Goal: Use online tool/utility

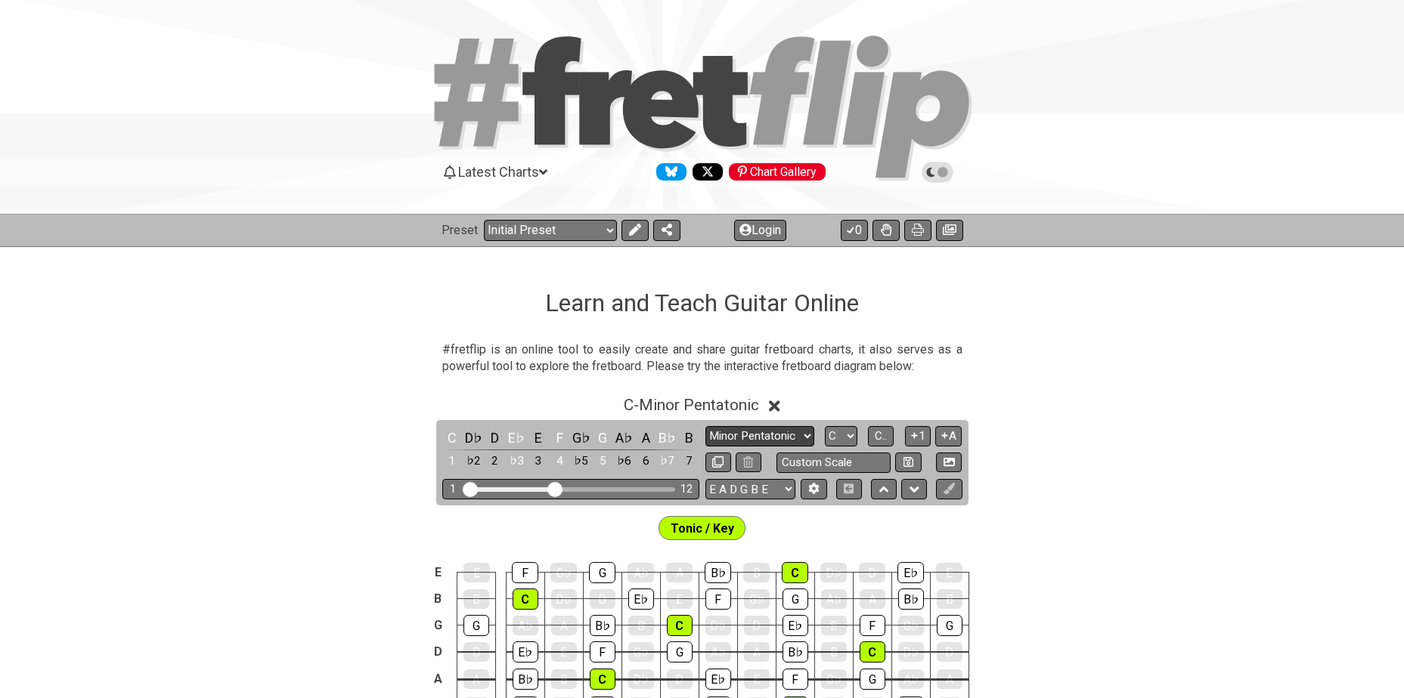
click at [759, 430] on select "Minor Pentatonic Click to edit Minor Pentatonic Major Pentatonic Minor Blues Ma…" at bounding box center [759, 436] width 109 height 20
select select "Minor / Aeolian"
click at [705, 426] on select "Minor Pentatonic Click to edit Minor Pentatonic Major Pentatonic Minor Blues Ma…" at bounding box center [759, 436] width 109 height 20
click at [836, 429] on select "A♭ A A♯ B♭ B C C♯ D♭ D D♯ E♭ E F F♯ G♭ G G♯" at bounding box center [841, 436] width 32 height 20
select select "G"
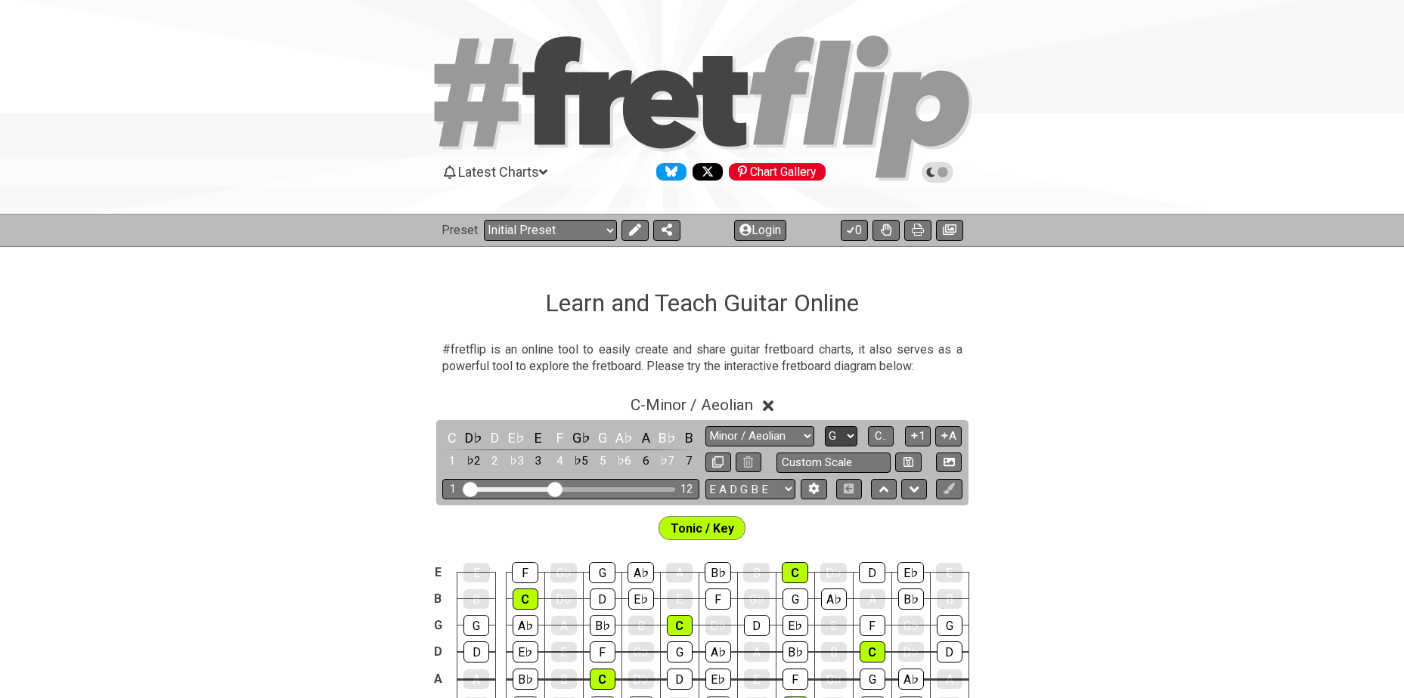
click at [825, 426] on select "A♭ A A♯ B♭ B C C♯ D♭ D D♯ E♭ E F F♯ G♭ G G♯" at bounding box center [841, 436] width 32 height 20
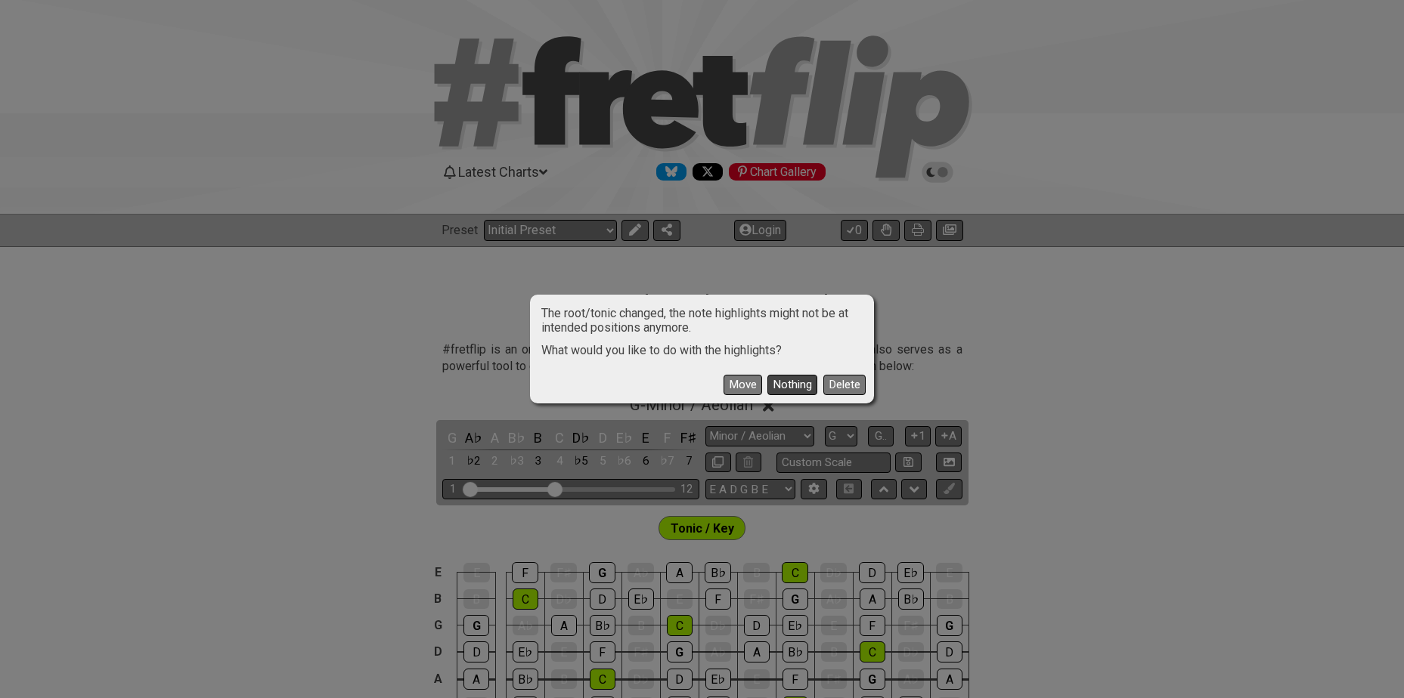
click at [790, 385] on button "Nothing" at bounding box center [792, 385] width 50 height 20
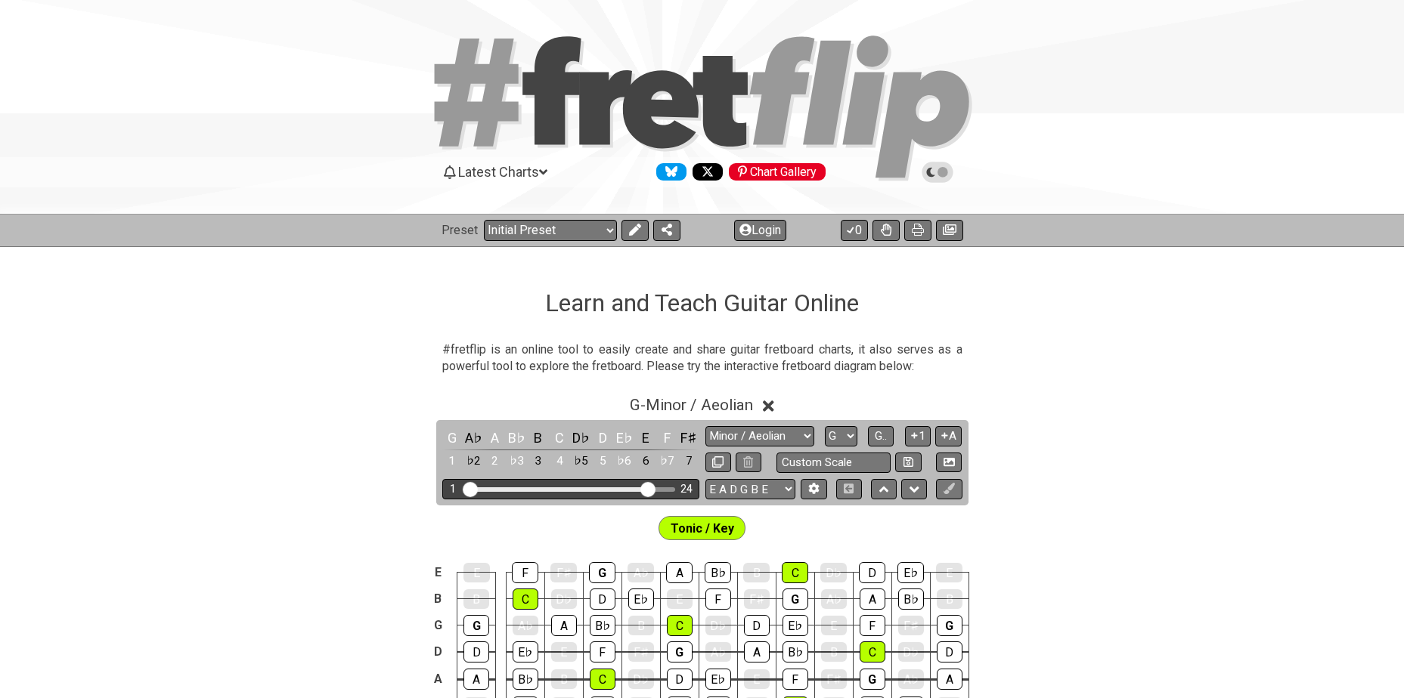
drag, startPoint x: 555, startPoint y: 487, endPoint x: 648, endPoint y: 493, distance: 93.2
click at [648, 488] on input "Visible fret range" at bounding box center [570, 488] width 215 height 0
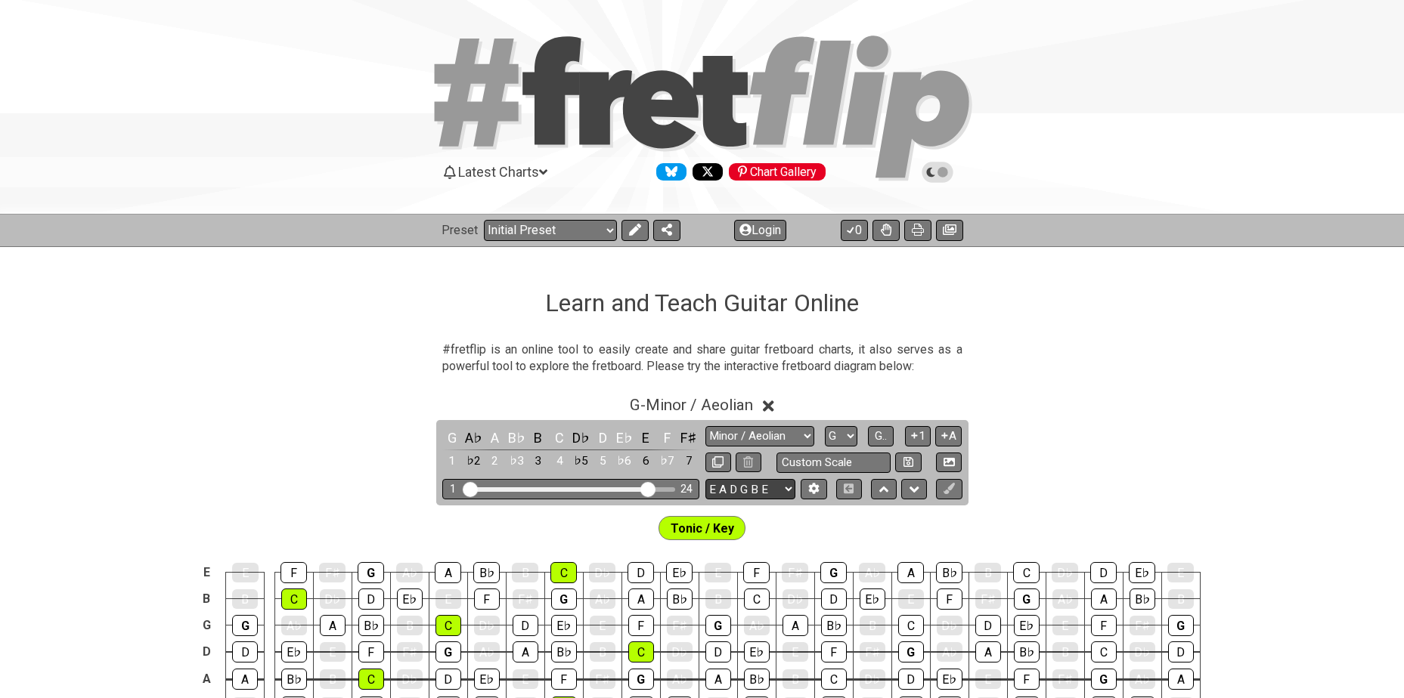
click at [761, 490] on select "E A D G B E E A D G B E E A D G B E B E A D F♯ B A D G C E A D A D G B E E♭ A♭ …" at bounding box center [750, 489] width 90 height 20
select select "A D G C F A D"
click at [705, 479] on select "E A D G B E E A D G B E E A D G B E B E A D F♯ B A D G C E A D A D G B E E♭ A♭ …" at bounding box center [750, 489] width 90 height 20
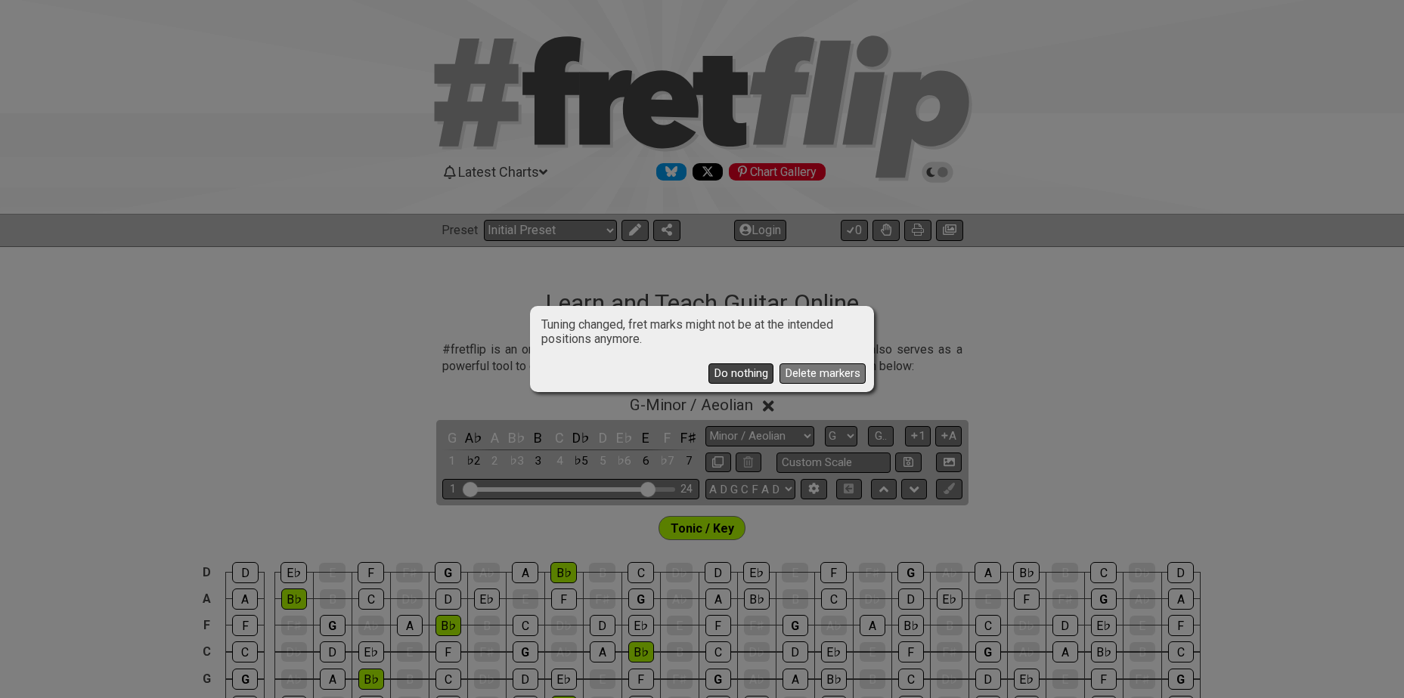
click at [732, 373] on button "Do nothing" at bounding box center [740, 374] width 65 height 20
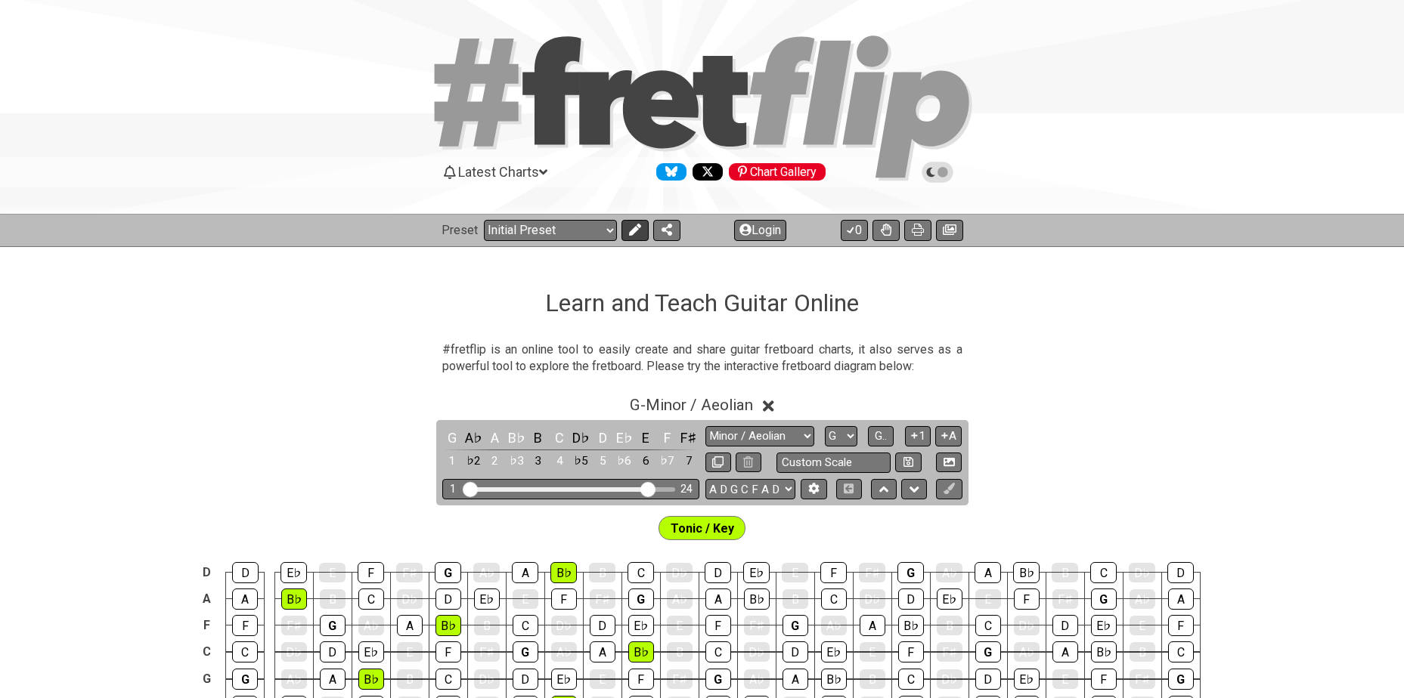
click at [636, 233] on icon at bounding box center [635, 230] width 12 height 12
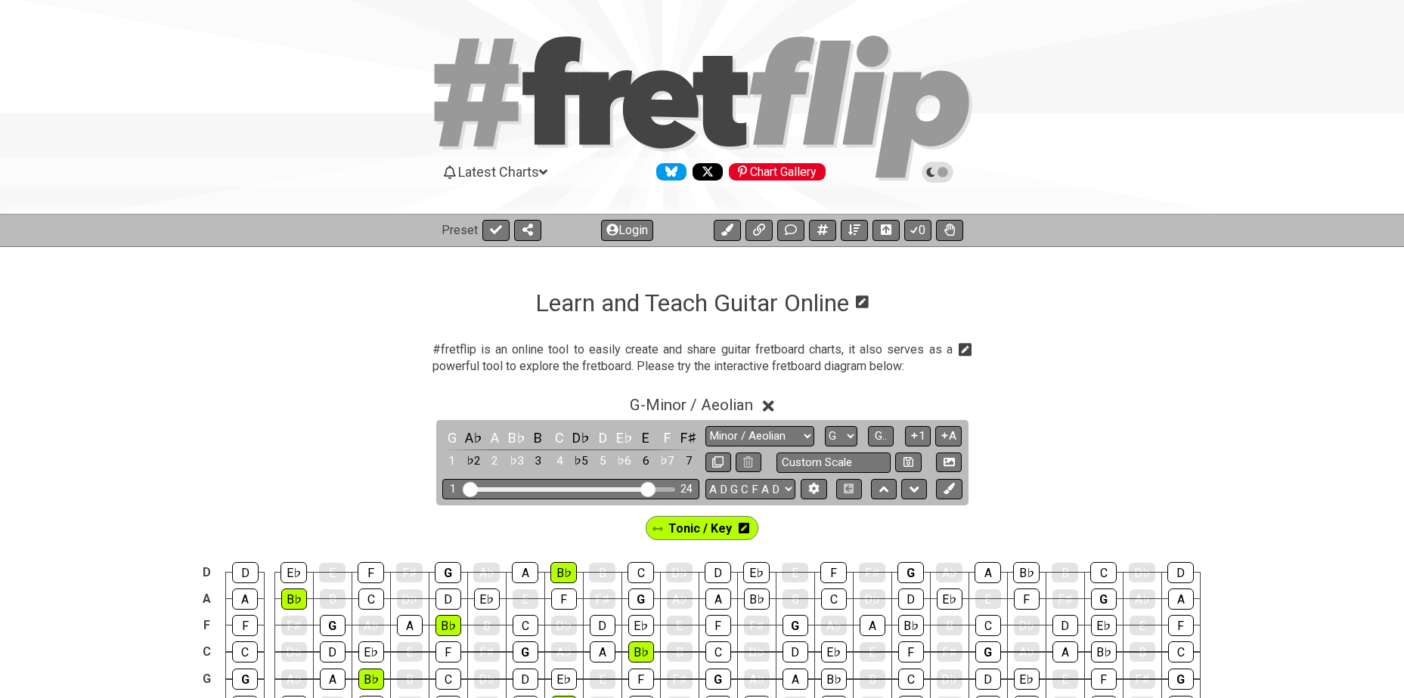
click at [744, 529] on icon at bounding box center [743, 528] width 11 height 11
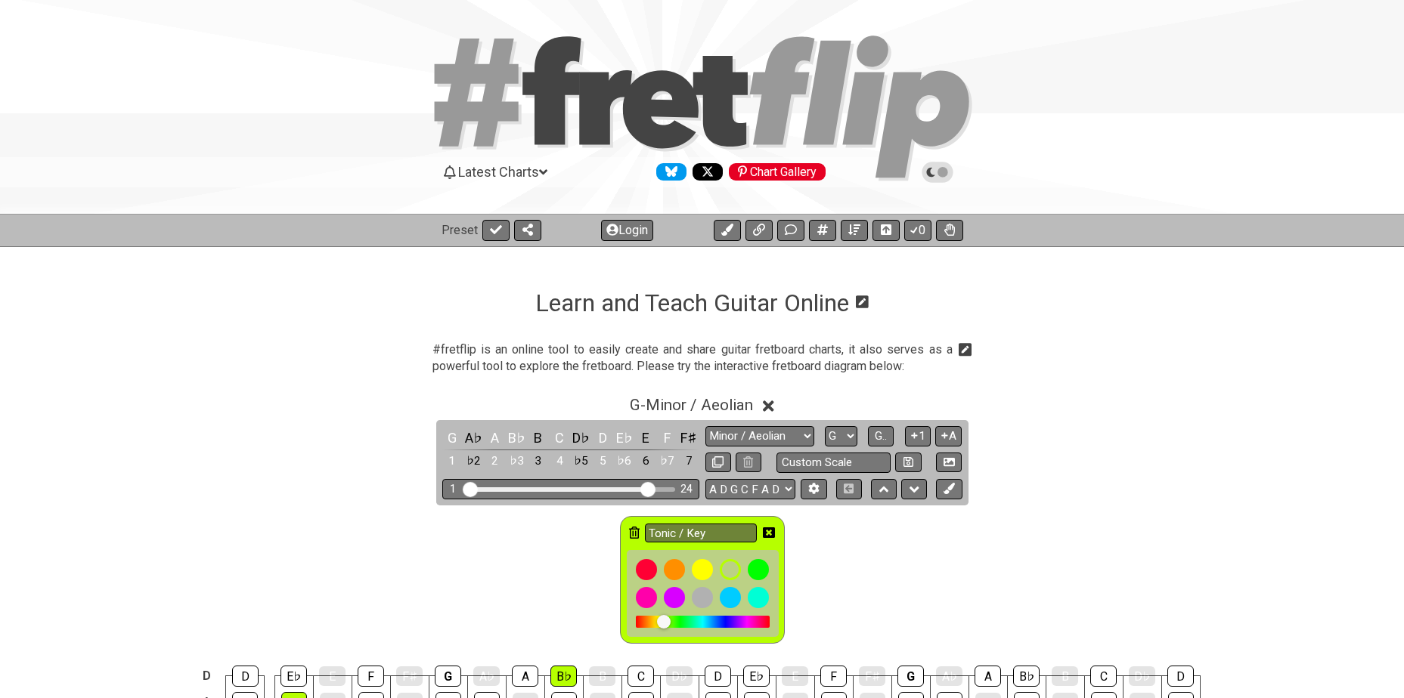
click at [636, 533] on icon at bounding box center [634, 533] width 11 height 12
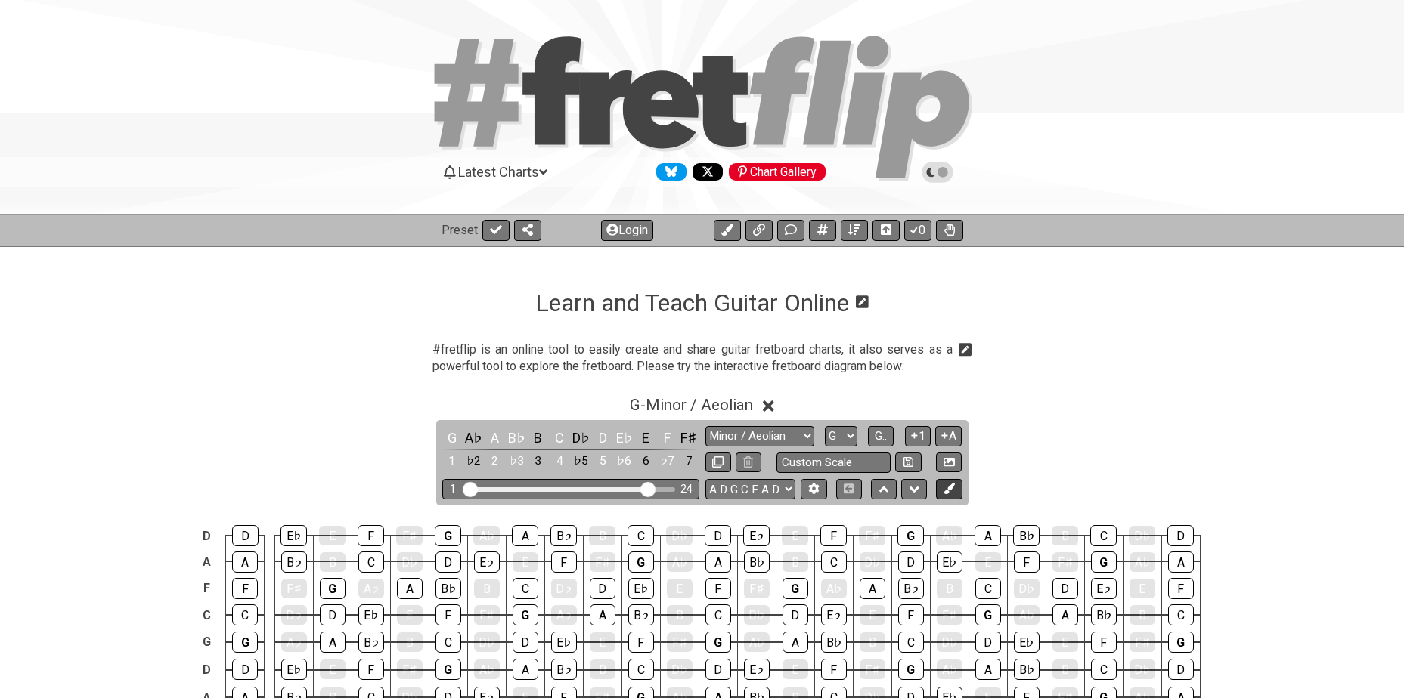
click at [953, 485] on icon at bounding box center [948, 488] width 11 height 11
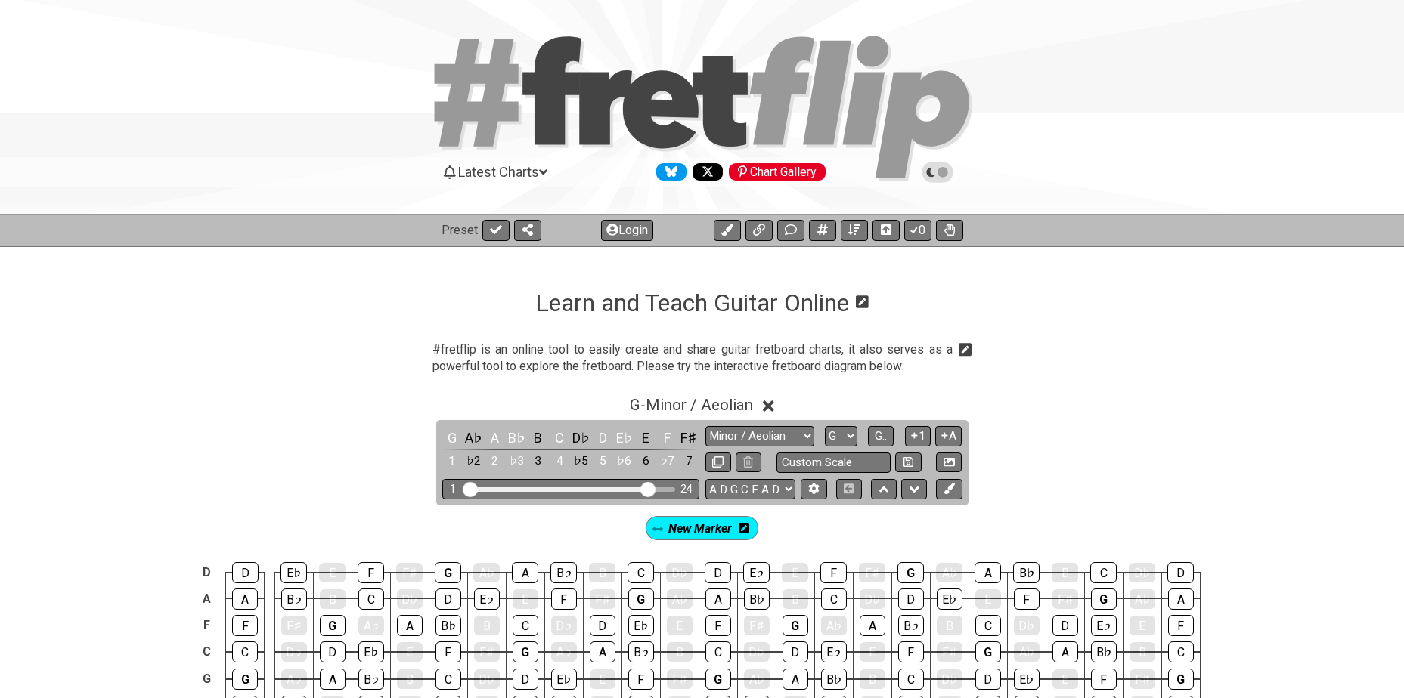
click at [741, 529] on icon at bounding box center [743, 528] width 11 height 11
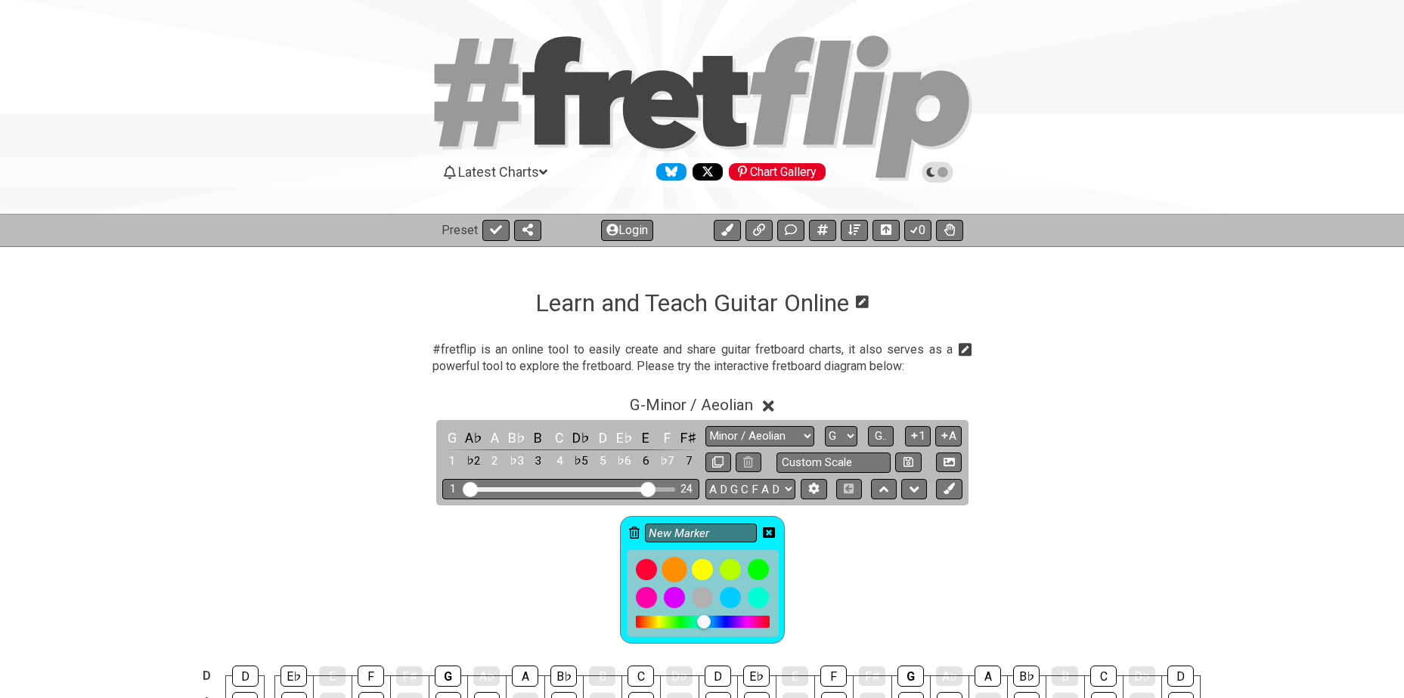
click at [679, 565] on div at bounding box center [674, 570] width 26 height 26
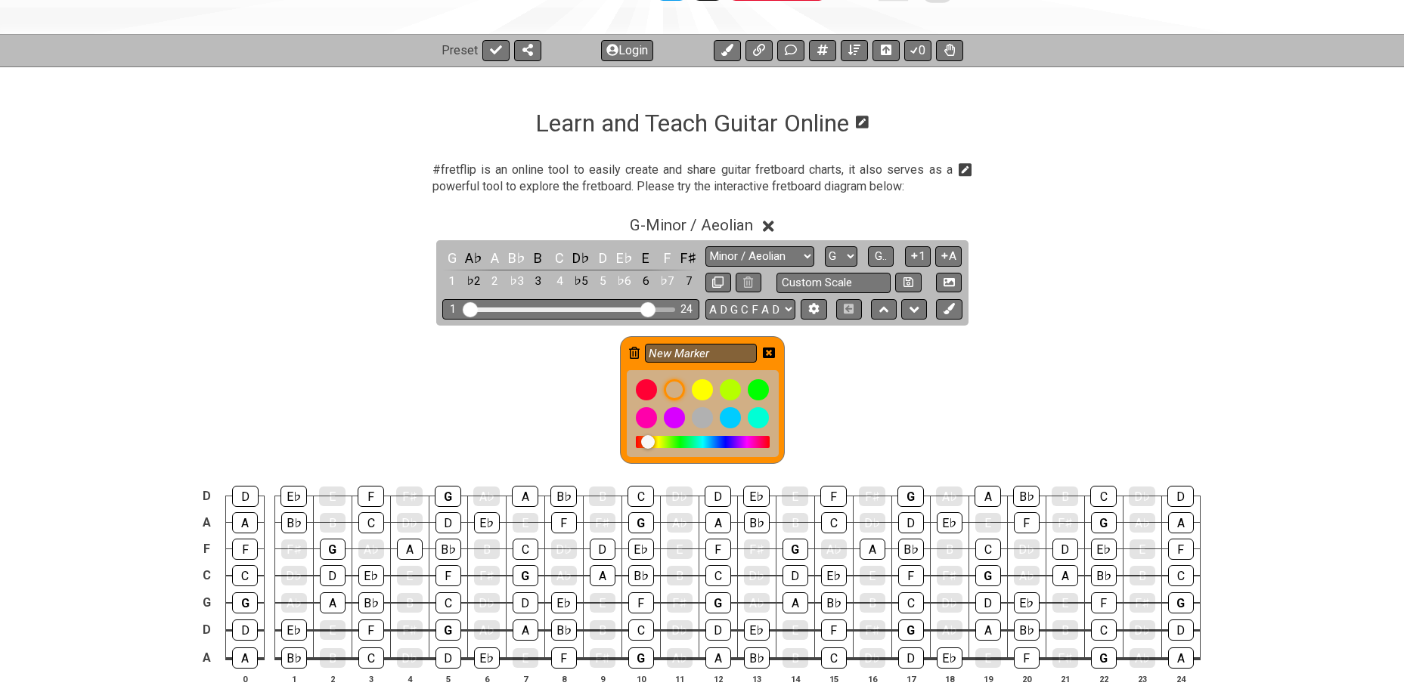
scroll to position [202, 0]
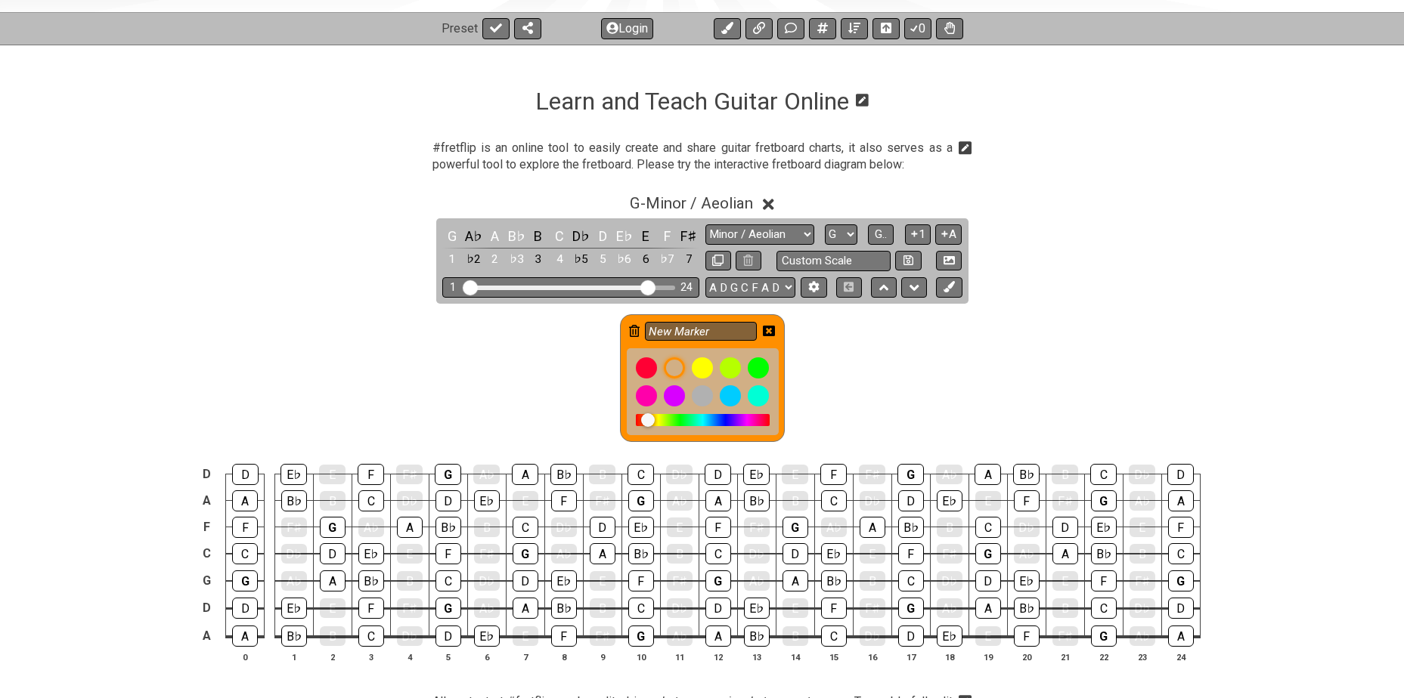
click at [772, 330] on icon at bounding box center [769, 331] width 12 height 11
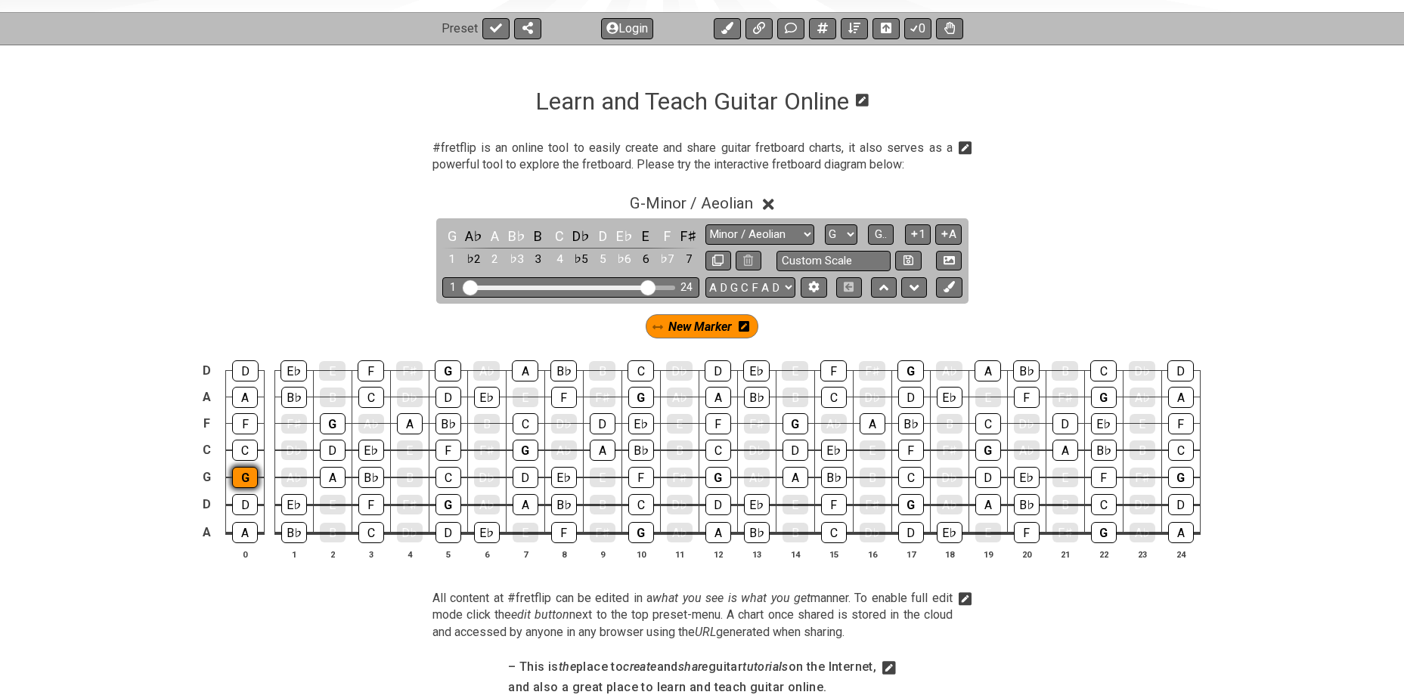
click at [243, 474] on div "G" at bounding box center [245, 477] width 26 height 21
click at [326, 419] on div "G" at bounding box center [333, 423] width 26 height 21
click at [443, 500] on div "G" at bounding box center [448, 504] width 26 height 21
click at [441, 369] on div "G" at bounding box center [448, 371] width 26 height 21
click at [516, 451] on div "G" at bounding box center [525, 450] width 26 height 21
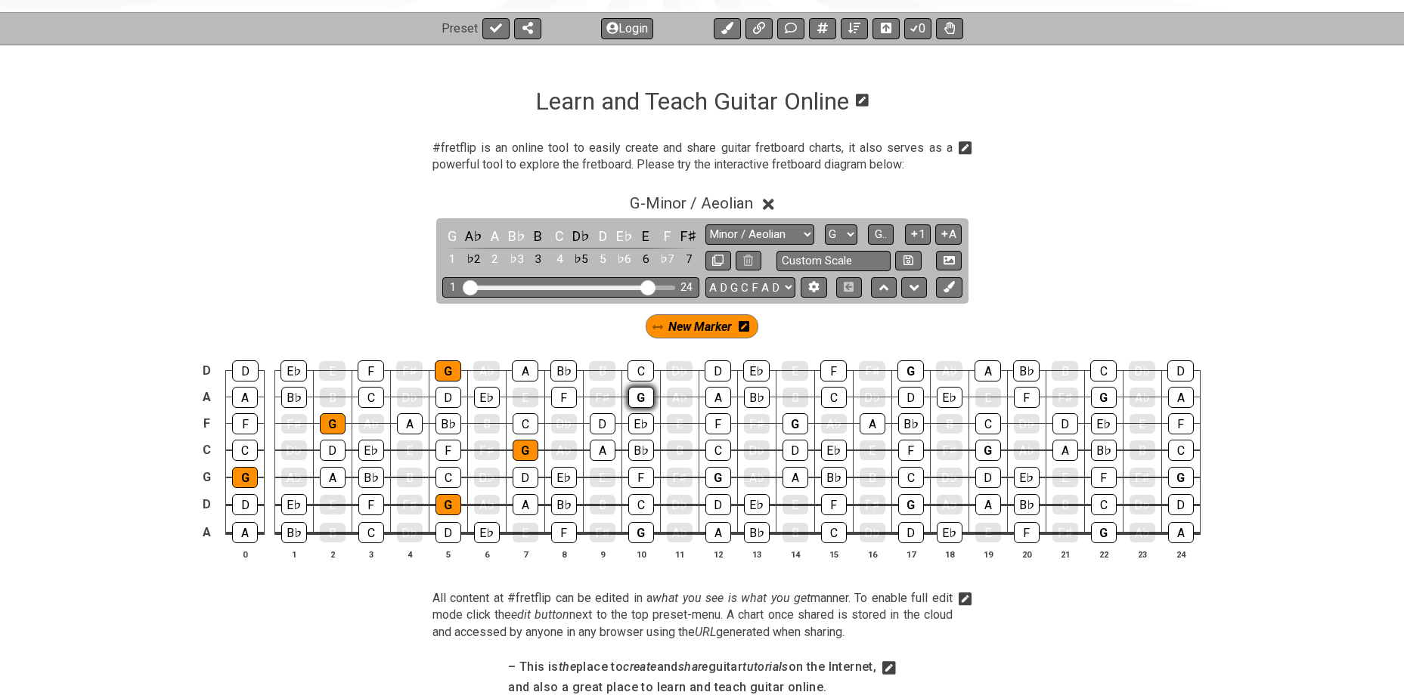
click at [629, 392] on div "G" at bounding box center [641, 397] width 26 height 21
click at [633, 525] on div "G" at bounding box center [641, 532] width 26 height 21
click at [705, 472] on div "G" at bounding box center [718, 477] width 26 height 21
click at [798, 419] on div "G" at bounding box center [795, 423] width 26 height 21
click at [918, 505] on div "G" at bounding box center [911, 504] width 26 height 21
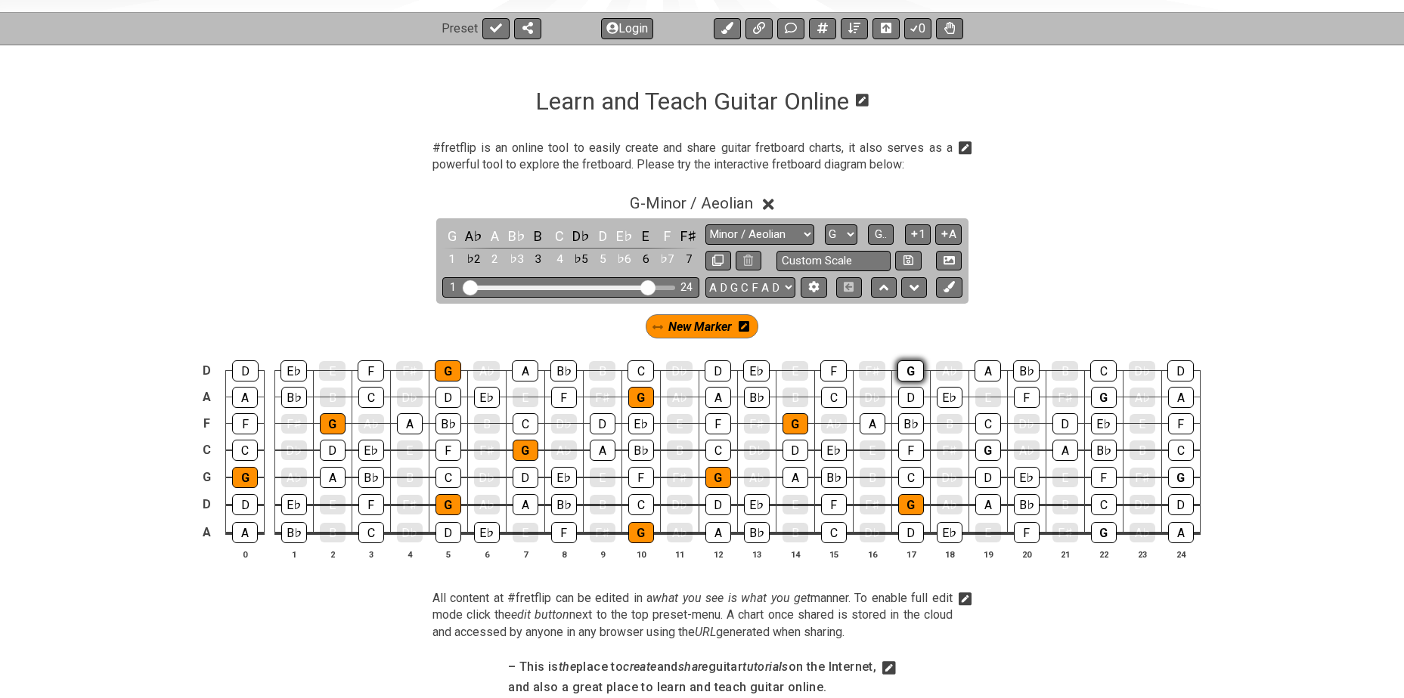
click at [908, 369] on div "G" at bounding box center [910, 371] width 26 height 21
click at [987, 449] on div "G" at bounding box center [988, 450] width 26 height 21
click at [1103, 531] on div "G" at bounding box center [1104, 532] width 26 height 21
click at [1109, 399] on div "G" at bounding box center [1104, 397] width 26 height 21
click at [1182, 477] on div "G" at bounding box center [1181, 477] width 26 height 21
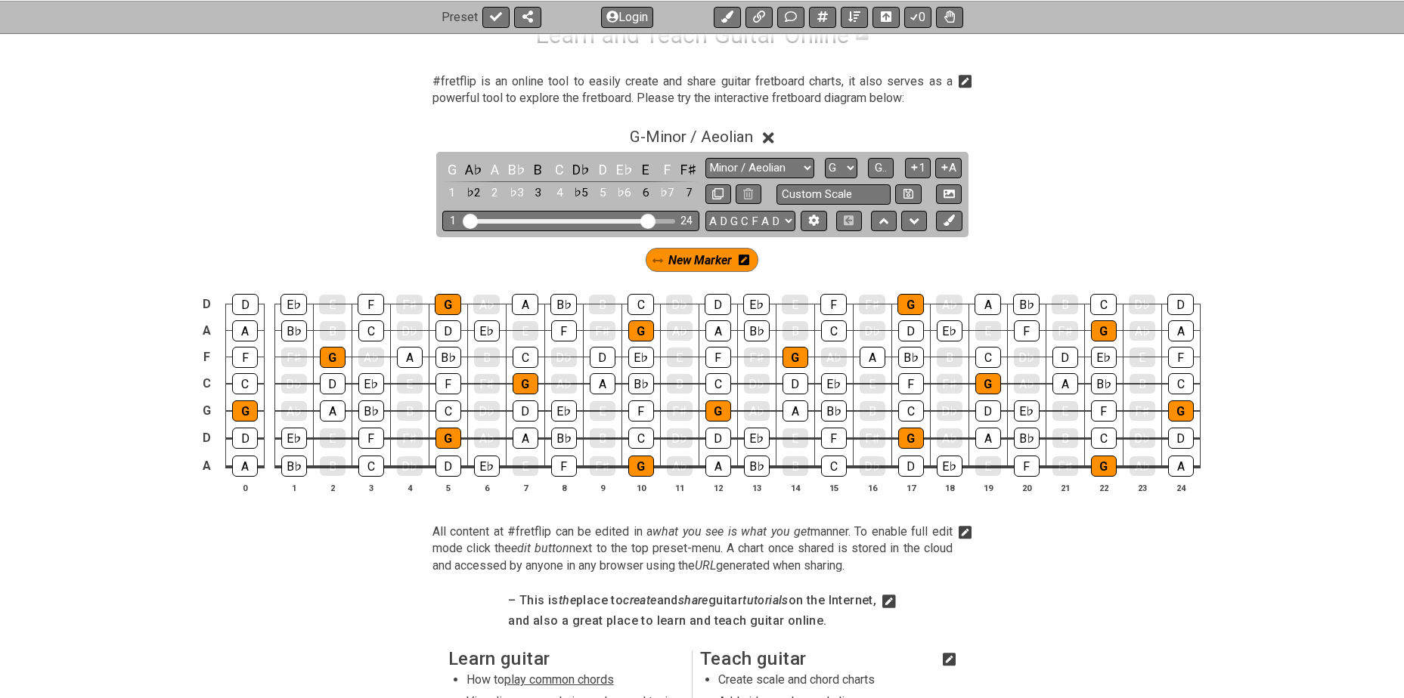
scroll to position [277, 0]
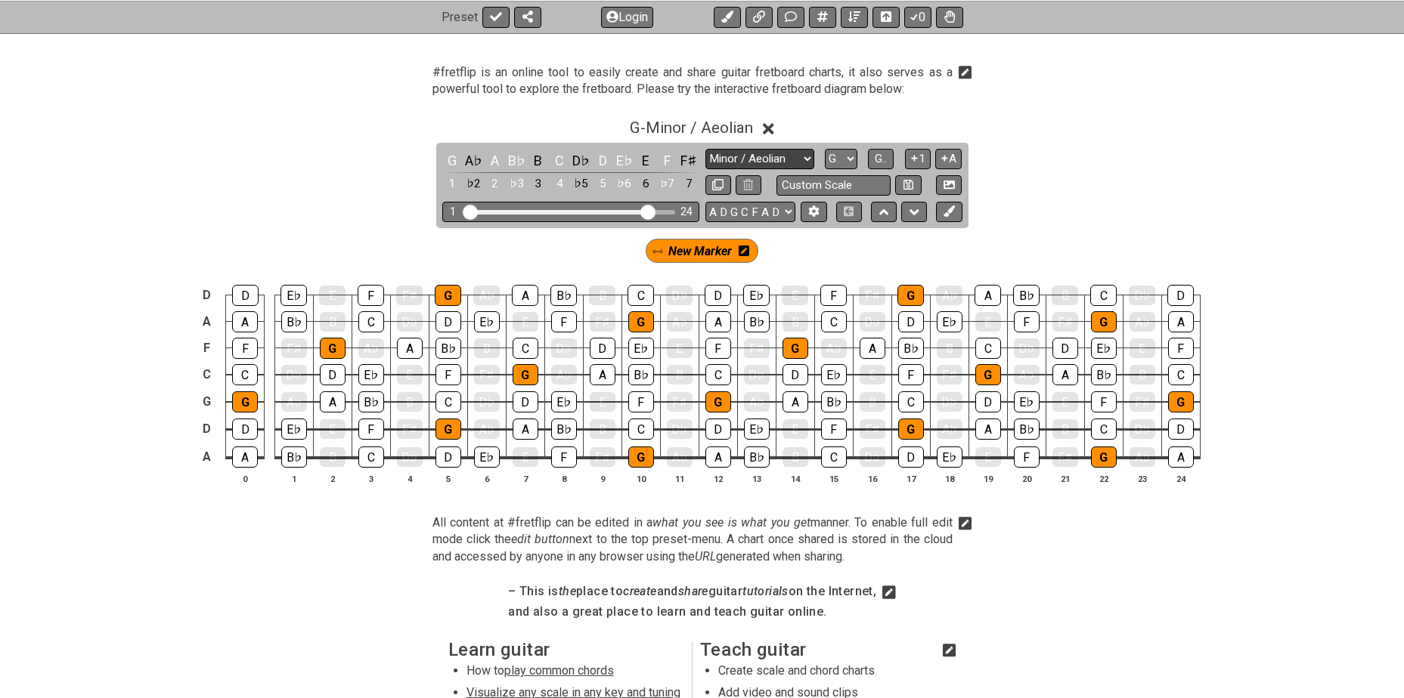
click at [791, 158] on select "Minor Pentatonic Click to edit Minor Pentatonic Major Pentatonic Minor Blues Ma…" at bounding box center [759, 159] width 109 height 20
click at [705, 149] on select "Minor Pentatonic Click to edit Minor Pentatonic Major Pentatonic Minor Blues Ma…" at bounding box center [759, 159] width 109 height 20
click at [772, 357] on td "D♭" at bounding box center [756, 361] width 39 height 27
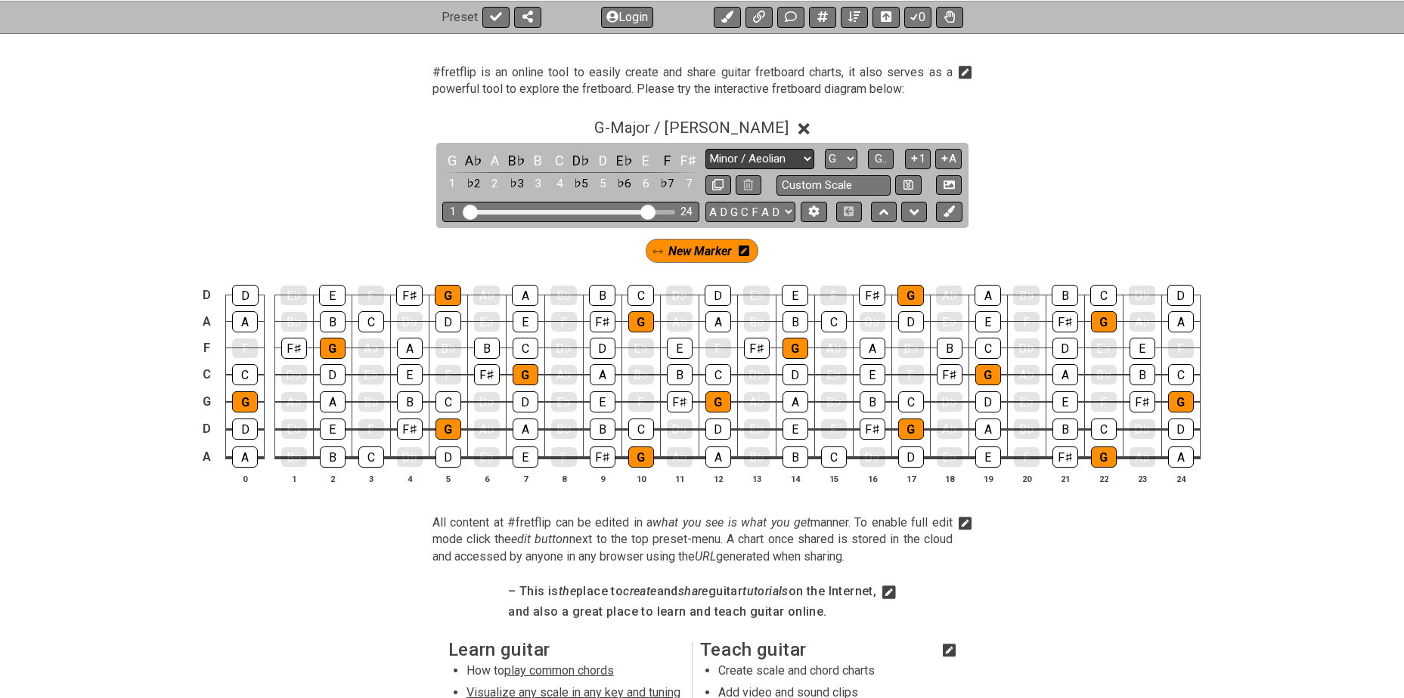
click at [793, 156] on select "Minor Pentatonic Click to edit Minor Pentatonic Major Pentatonic Minor Blues Ma…" at bounding box center [759, 159] width 109 height 20
select select "Minor / Aeolian"
click at [705, 149] on select "Minor Pentatonic Click to edit Minor Pentatonic Major Pentatonic Minor Blues Ma…" at bounding box center [759, 159] width 109 height 20
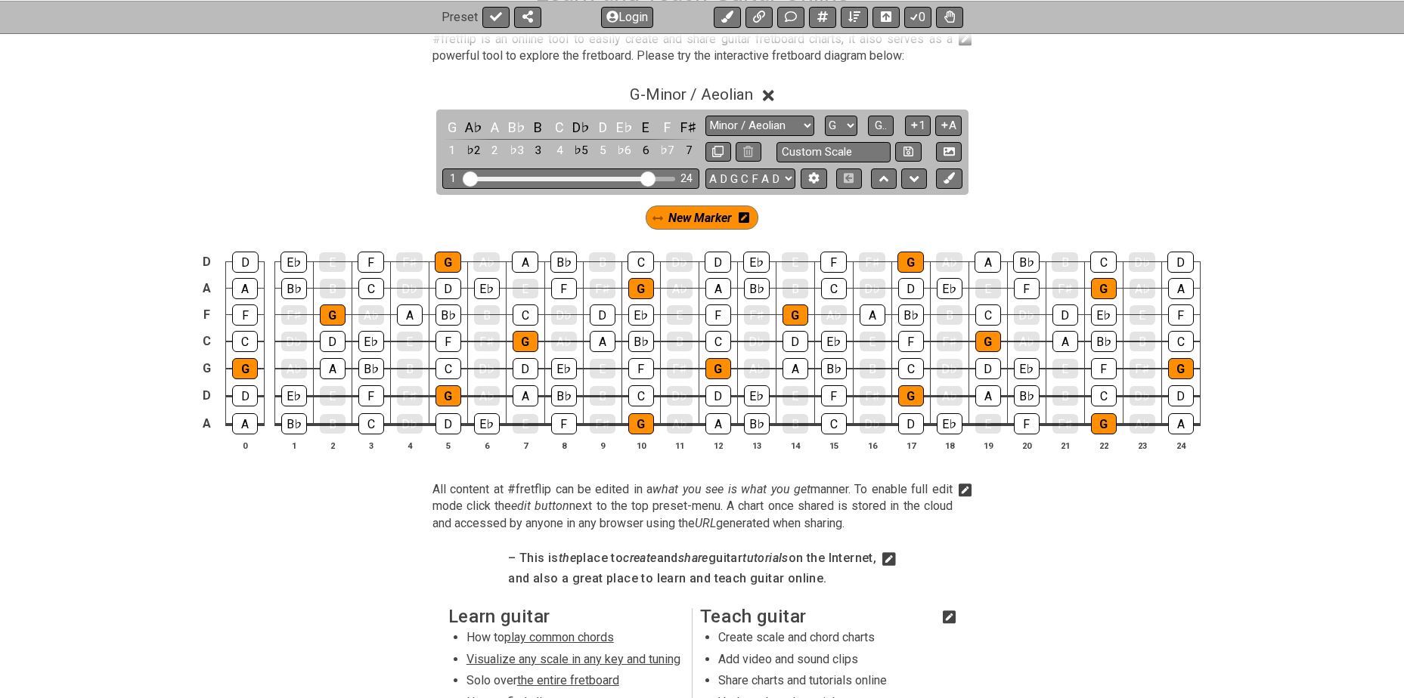
scroll to position [327, 0]
